Goal: Find contact information: Find contact information

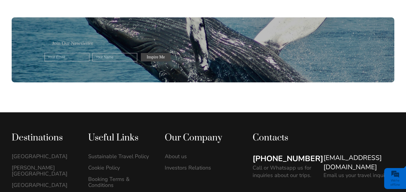
scroll to position [1686, 0]
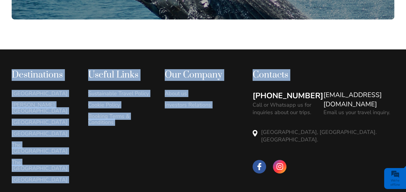
drag, startPoint x: 323, startPoint y: 65, endPoint x: 396, endPoint y: 95, distance: 78.9
click at [396, 95] on div "Destinations [GEOGRAPHIC_DATA] [PERSON_NAME][GEOGRAPHIC_DATA]" at bounding box center [203, 143] width 406 height 189
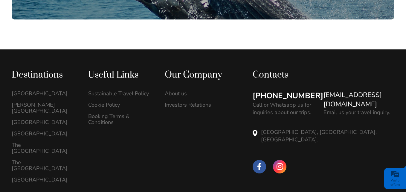
click at [396, 95] on div "Destinations [GEOGRAPHIC_DATA] [PERSON_NAME][GEOGRAPHIC_DATA]" at bounding box center [203, 143] width 406 height 189
drag, startPoint x: 321, startPoint y: 60, endPoint x: 370, endPoint y: 92, distance: 58.4
click at [370, 92] on div "Contacts [PHONE_NUMBER] Call or Whatsapp us for inquiries about our trips. [EMA…" at bounding box center [324, 121] width 142 height 104
drag, startPoint x: 323, startPoint y: 67, endPoint x: 382, endPoint y: 92, distance: 64.4
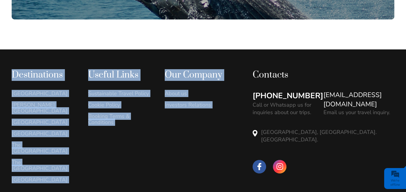
drag, startPoint x: 323, startPoint y: 60, endPoint x: 408, endPoint y: 69, distance: 85.7
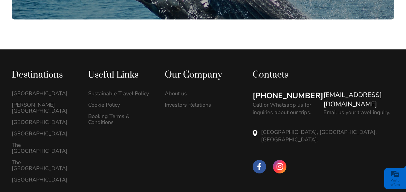
click at [385, 128] on div "[GEOGRAPHIC_DATA], [GEOGRAPHIC_DATA]. [GEOGRAPHIC_DATA]." at bounding box center [327, 139] width 133 height 22
drag, startPoint x: 323, startPoint y: 61, endPoint x: 385, endPoint y: 58, distance: 61.7
click at [385, 69] on div "Contacts [PHONE_NUMBER] Call or Whatsapp us for inquiries about our trips. [EMA…" at bounding box center [324, 121] width 142 height 104
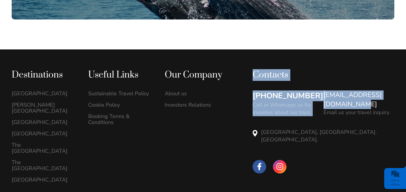
drag, startPoint x: 322, startPoint y: 61, endPoint x: 406, endPoint y: 67, distance: 84.3
click at [395, 69] on div "Contacts [PHONE_NUMBER] Call or Whatsapp us for inquiries about our trips. [EMA…" at bounding box center [324, 121] width 142 height 104
copy div "Contacts [PHONE_NUMBER] Call or Whatsapp us for inquiries about our trips. hell…"
